Goal: Task Accomplishment & Management: Manage account settings

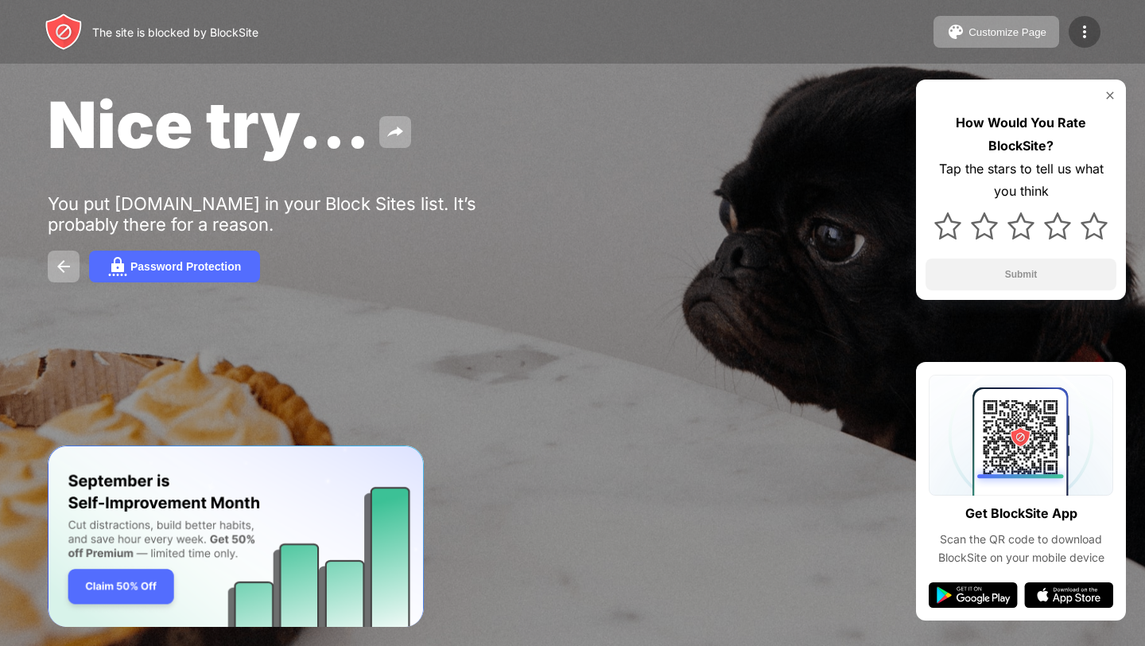
click at [1088, 24] on img at bounding box center [1084, 31] width 19 height 19
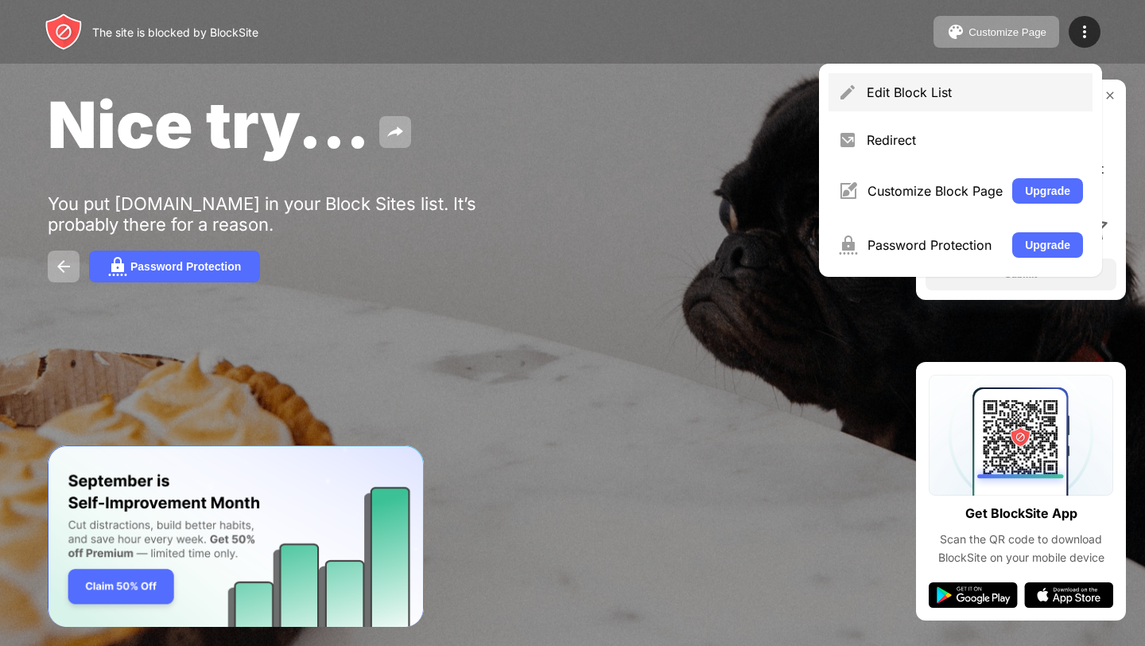
click at [891, 81] on div "Edit Block List" at bounding box center [960, 92] width 264 height 38
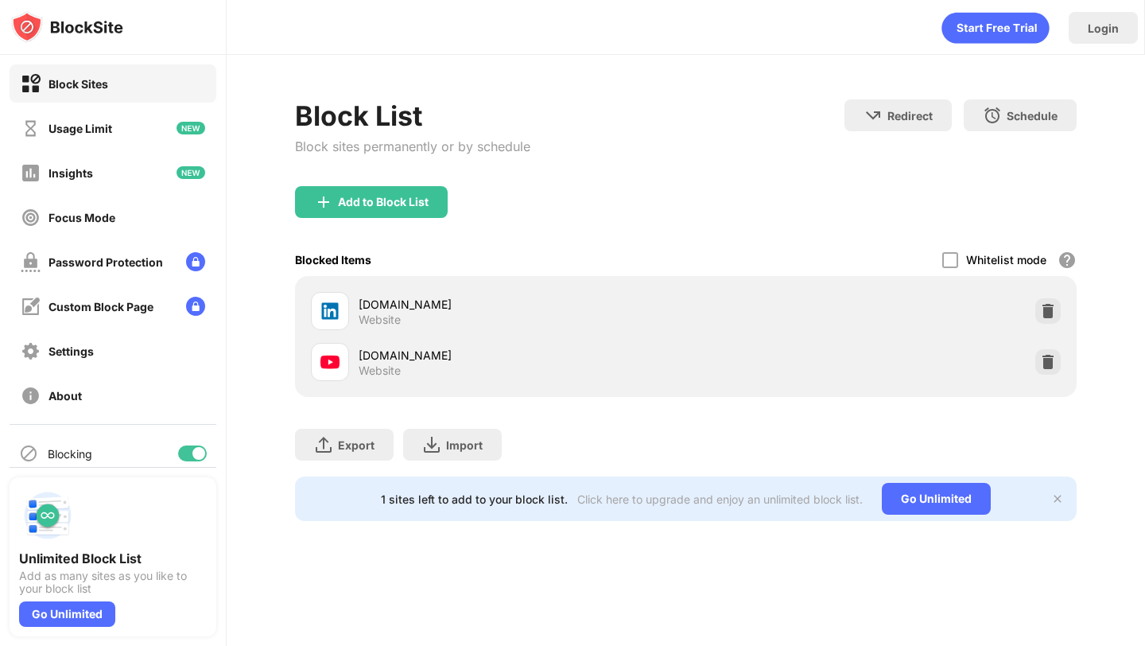
click at [191, 454] on div at bounding box center [192, 453] width 29 height 16
click at [201, 454] on div at bounding box center [192, 453] width 29 height 16
